Goal: Information Seeking & Learning: Understand process/instructions

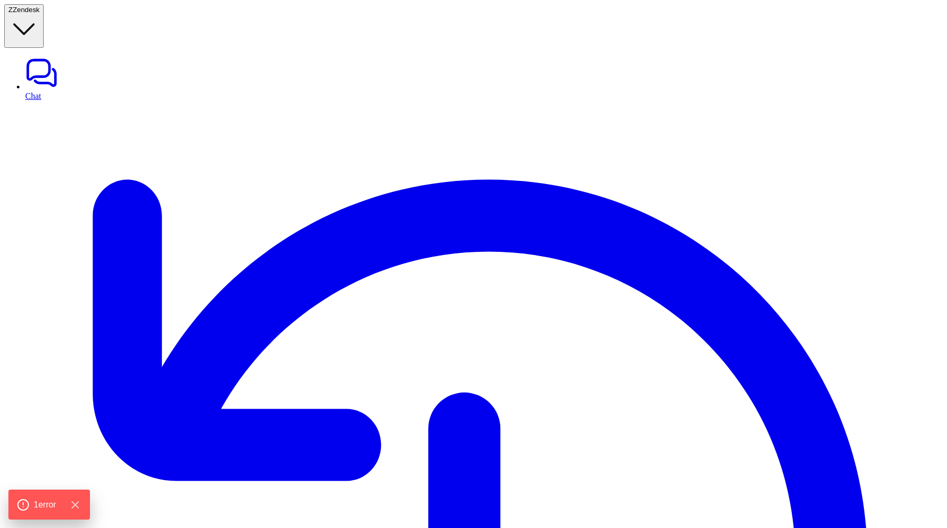
type textarea "**********"
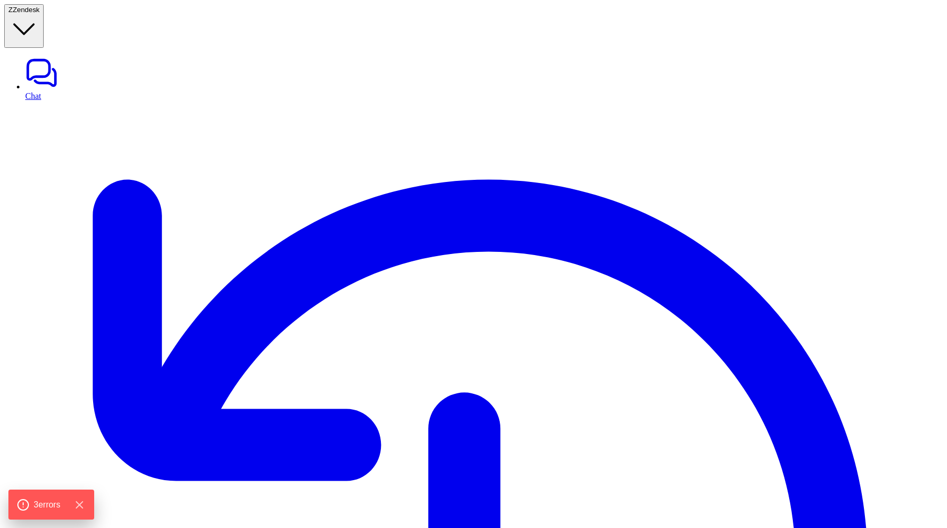
click at [42, 499] on span "3 error s" at bounding box center [46, 505] width 29 height 14
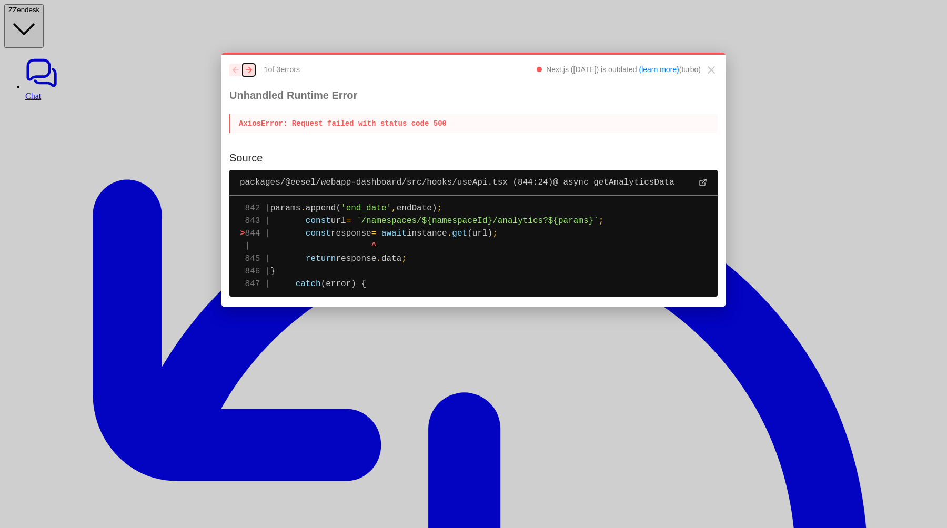
click at [252, 73] on button "next" at bounding box center [248, 70] width 13 height 13
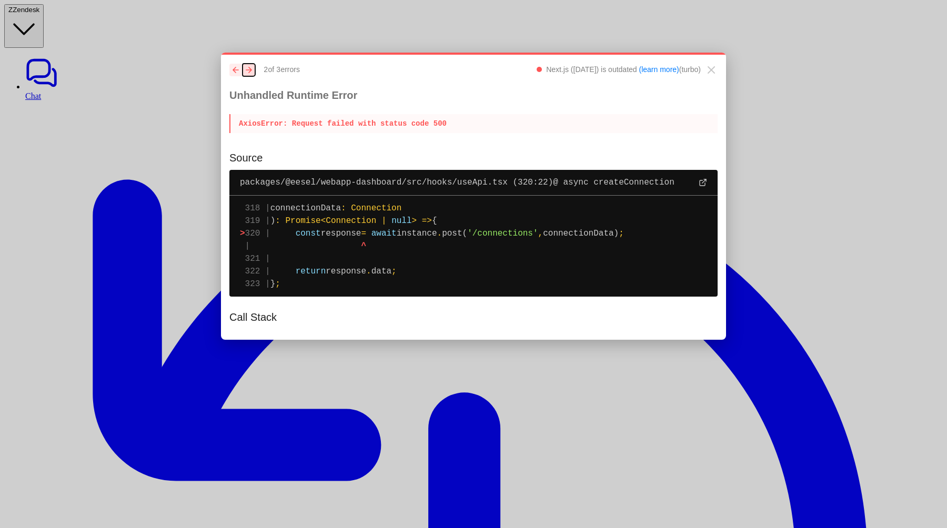
click at [252, 73] on button "next" at bounding box center [248, 70] width 13 height 13
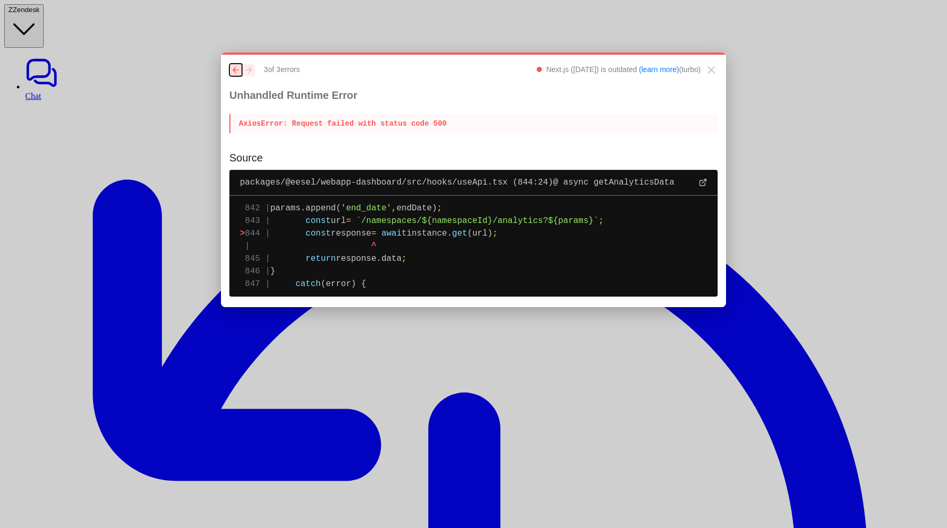
click at [232, 70] on button "previous" at bounding box center [235, 70] width 13 height 13
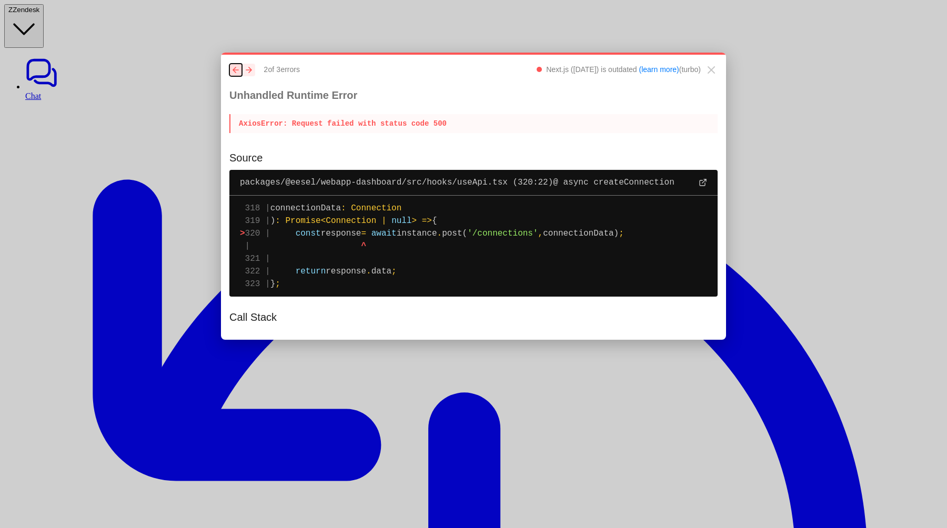
click at [232, 70] on button "previous" at bounding box center [235, 70] width 13 height 13
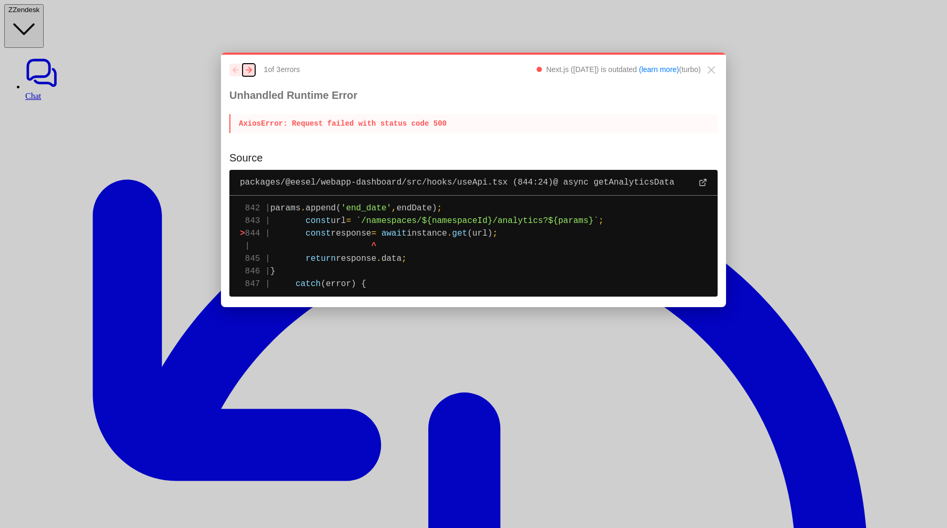
click at [248, 68] on icon "next" at bounding box center [249, 70] width 6 height 6
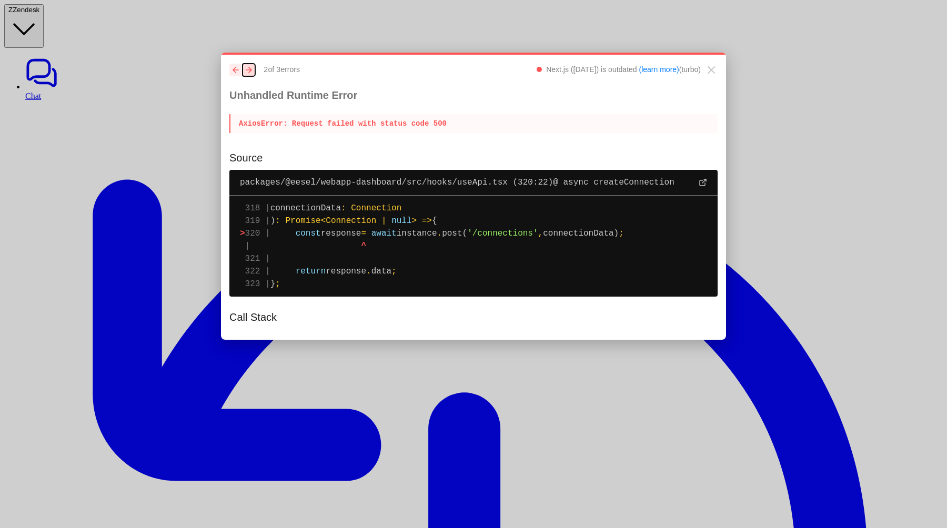
click at [248, 68] on icon "next" at bounding box center [249, 70] width 6 height 6
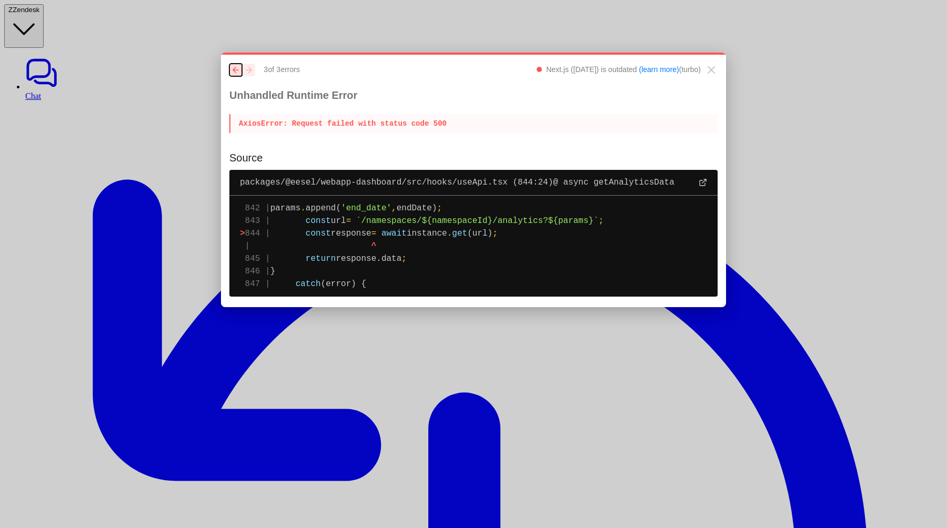
click at [230, 68] on button "previous" at bounding box center [235, 70] width 13 height 13
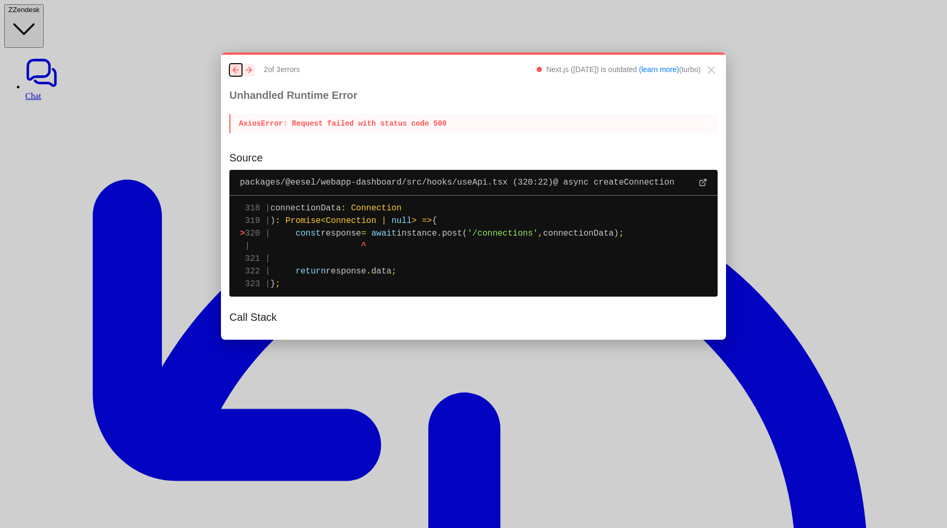
click at [230, 68] on button "previous" at bounding box center [235, 70] width 13 height 13
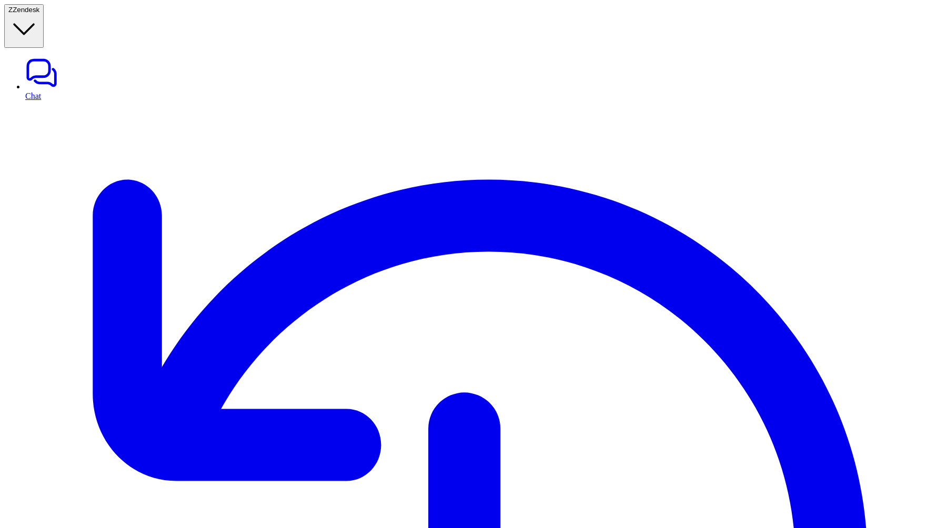
type textarea "**********"
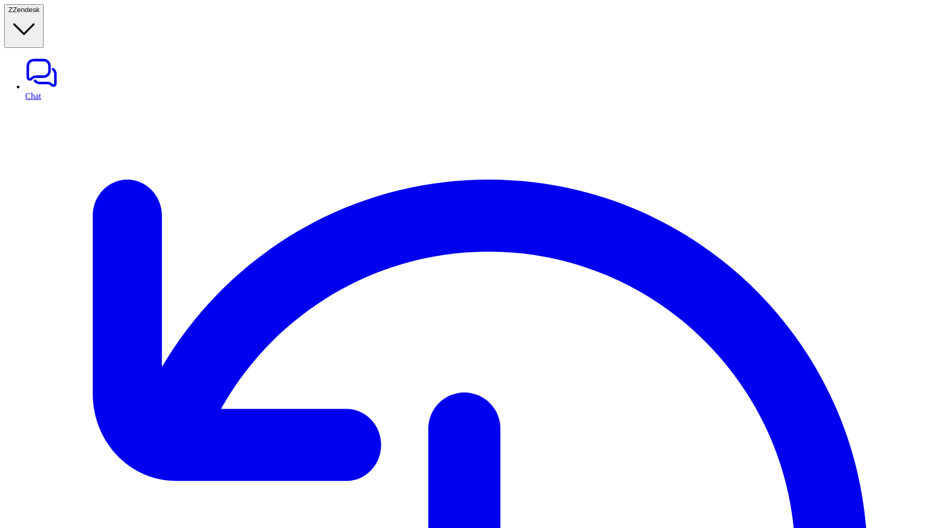
click at [50, 56] on link "Chat" at bounding box center [483, 78] width 917 height 44
type textarea "**********"
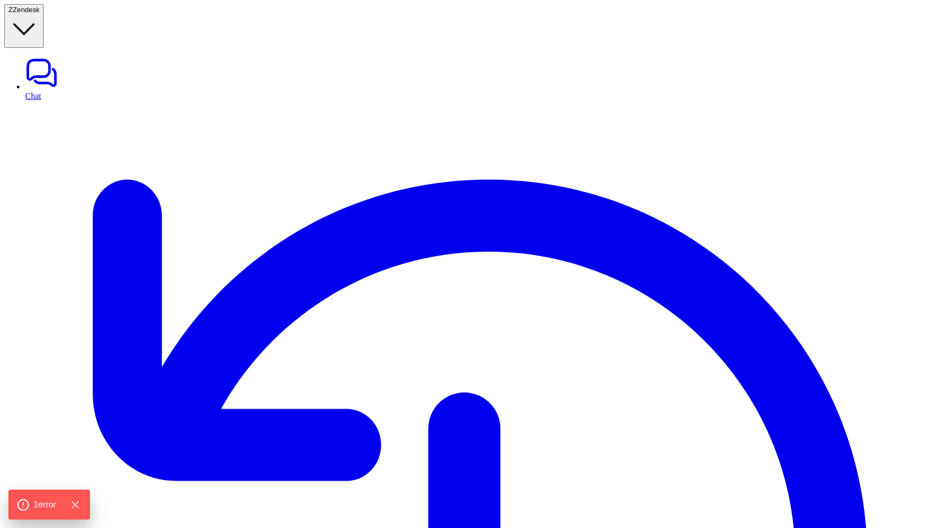
type textarea "**********"
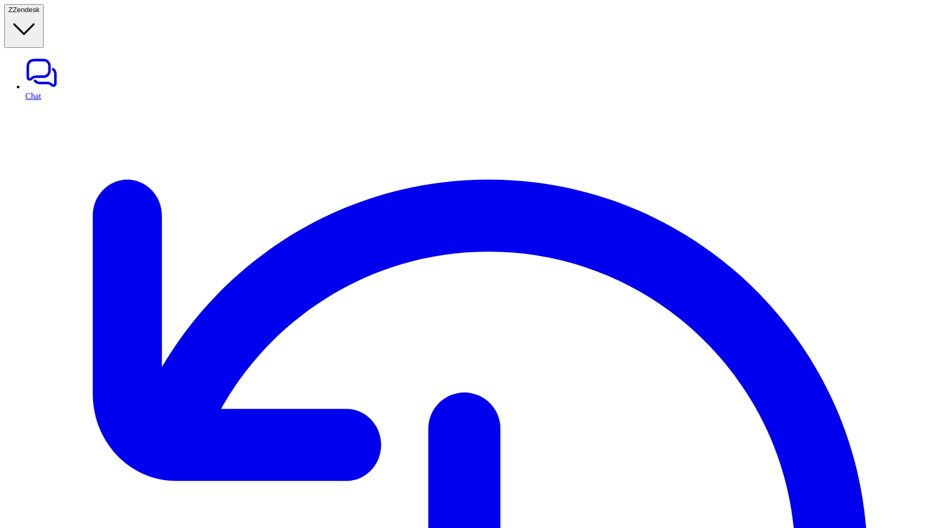
click at [49, 56] on link "Chat" at bounding box center [483, 78] width 917 height 44
click at [39, 14] on span "Zendesk" at bounding box center [26, 10] width 27 height 8
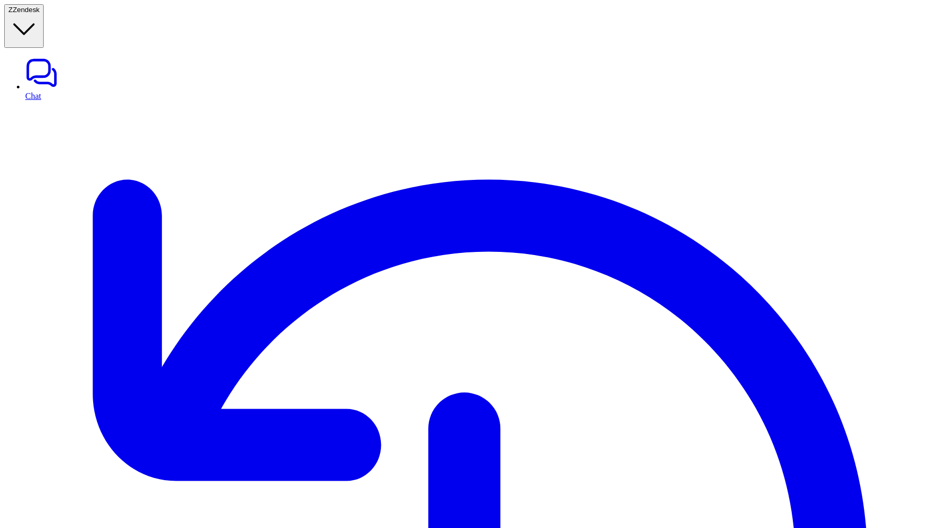
click at [69, 56] on link "Chat" at bounding box center [483, 78] width 917 height 44
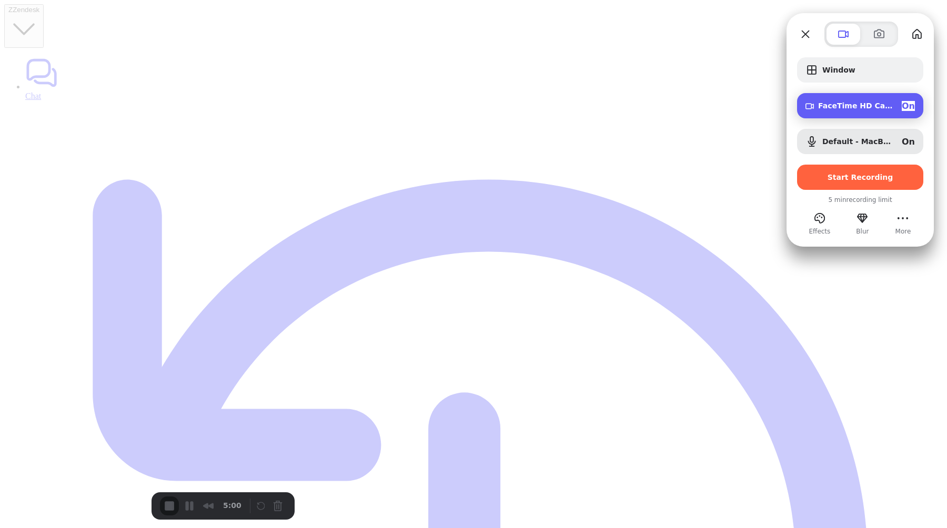
click at [856, 115] on div "FaceTime HD Camera (3A71:F4B5) On" at bounding box center [860, 105] width 126 height 25
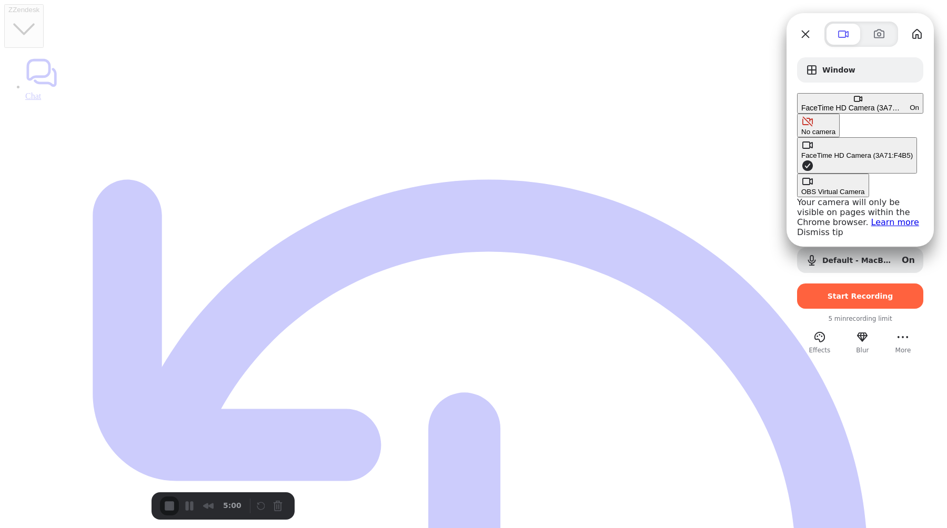
click at [801, 128] on div "No camera" at bounding box center [818, 132] width 34 height 8
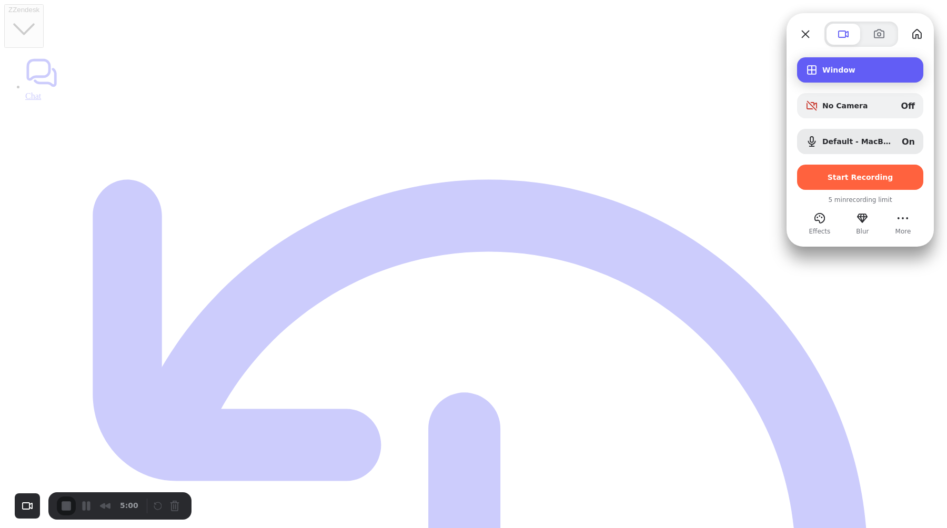
click at [850, 69] on span "Window" at bounding box center [868, 70] width 93 height 8
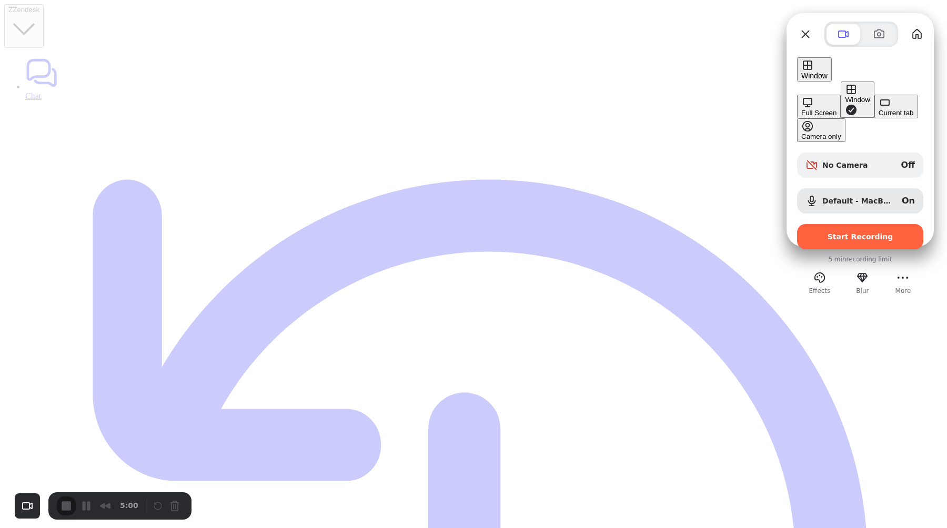
click at [878, 117] on div "Current tab" at bounding box center [895, 113] width 35 height 8
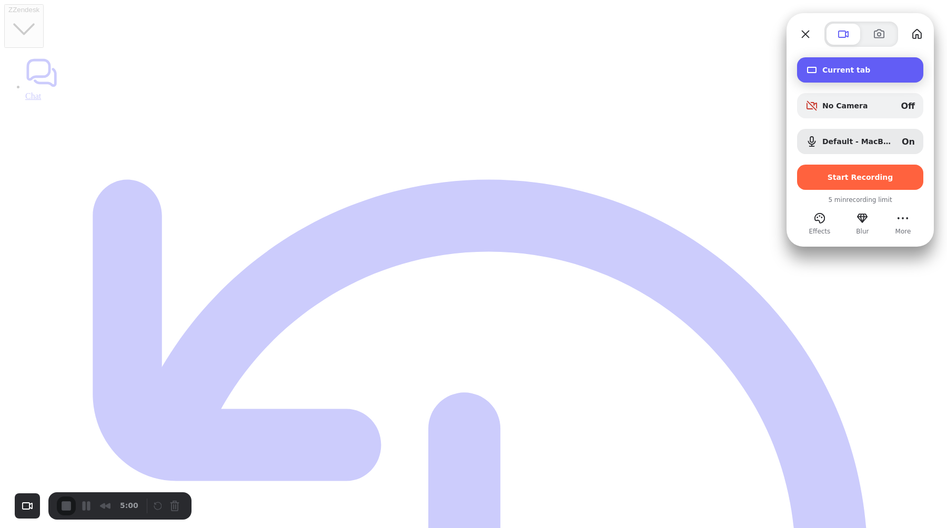
click at [841, 79] on div "Current tab" at bounding box center [860, 69] width 126 height 25
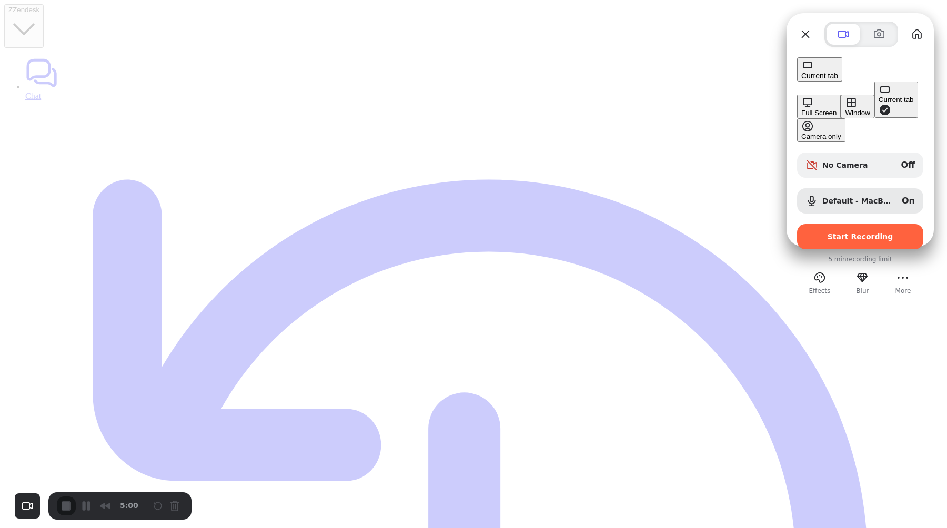
click at [840, 100] on button "Window" at bounding box center [856, 107] width 33 height 24
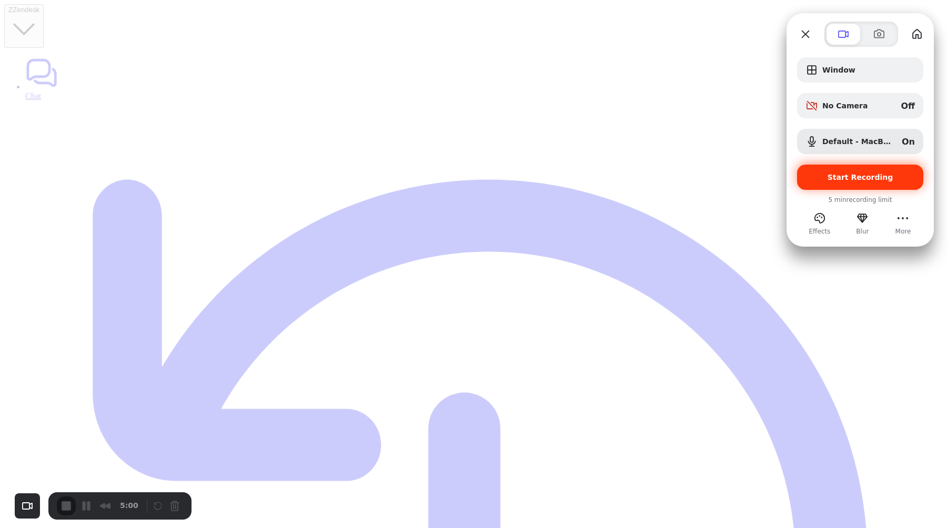
click at [808, 177] on span "Start Recording" at bounding box center [859, 177] width 109 height 8
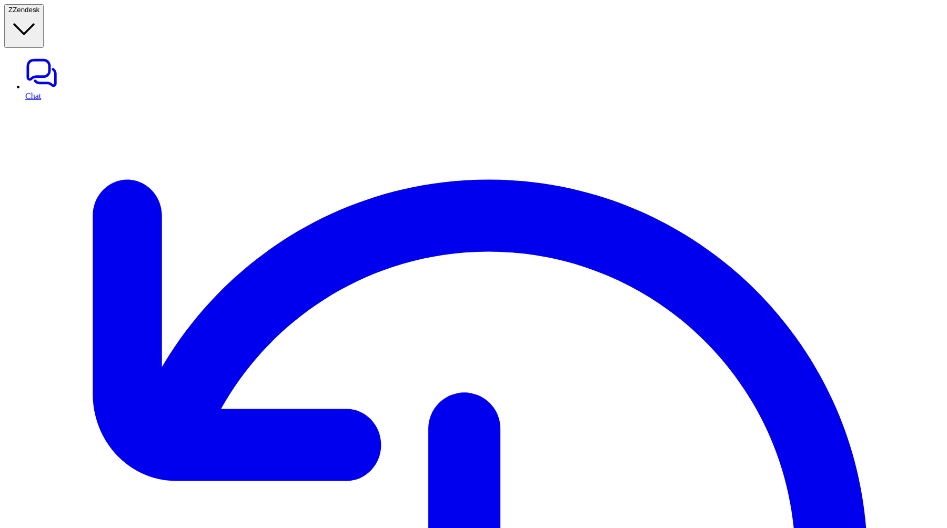
click at [44, 13] on button "Z Zendesk" at bounding box center [23, 26] width 39 height 44
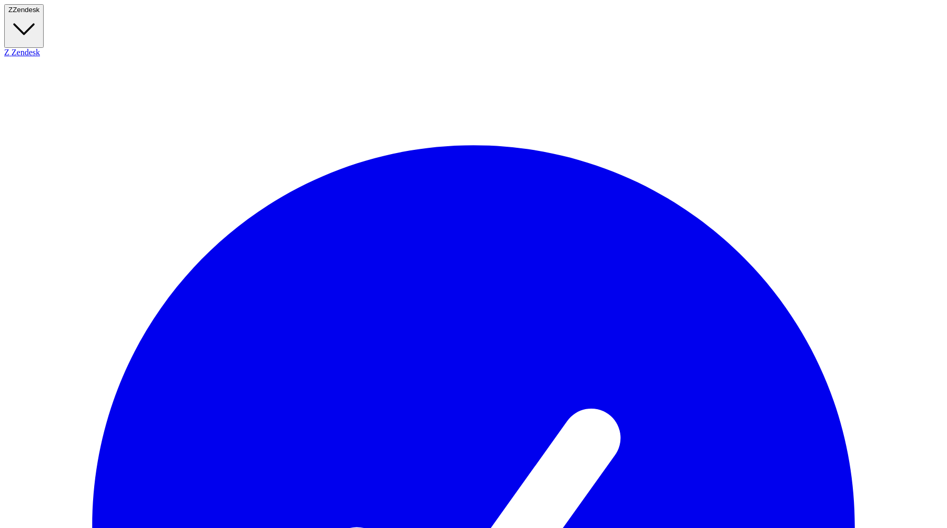
click at [44, 14] on button "Z Zendesk" at bounding box center [23, 26] width 39 height 44
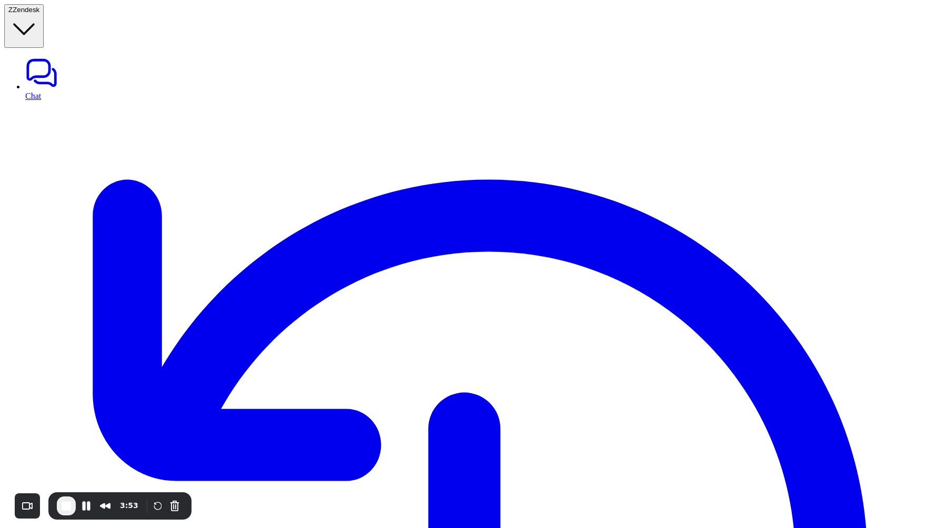
click at [65, 502] on span "End Recording" at bounding box center [66, 506] width 13 height 13
